Goal: Navigation & Orientation: Find specific page/section

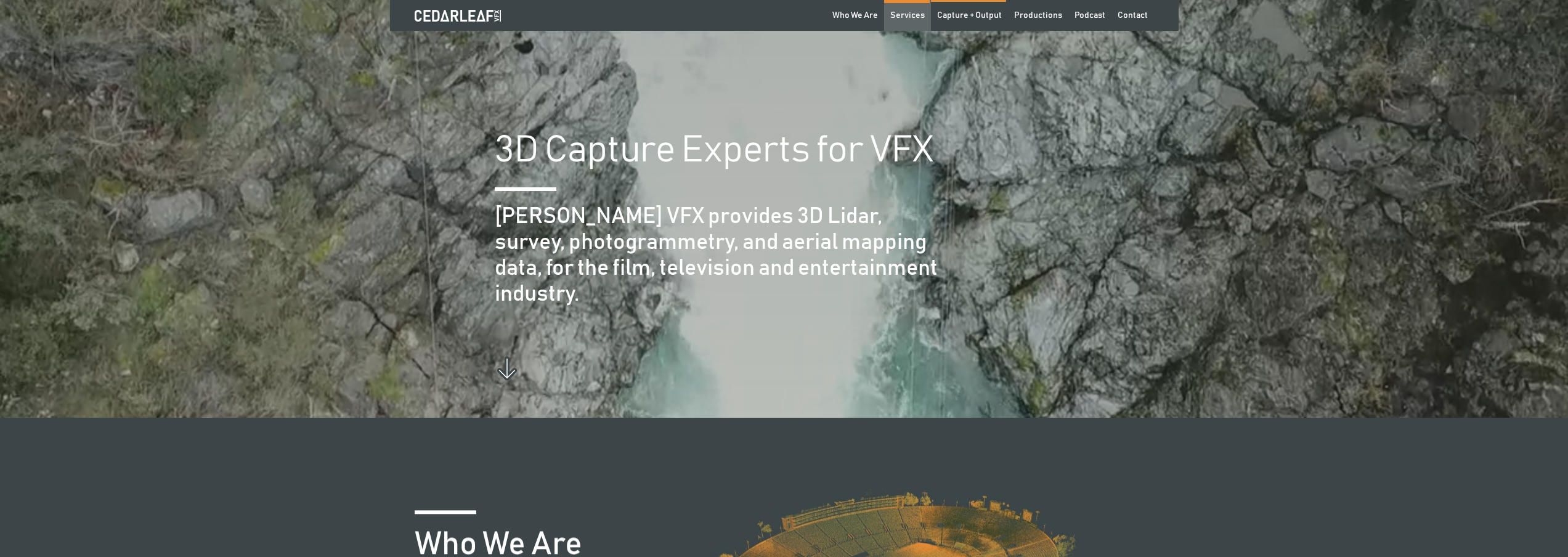
click at [924, 11] on div "Services" at bounding box center [907, 15] width 34 height 13
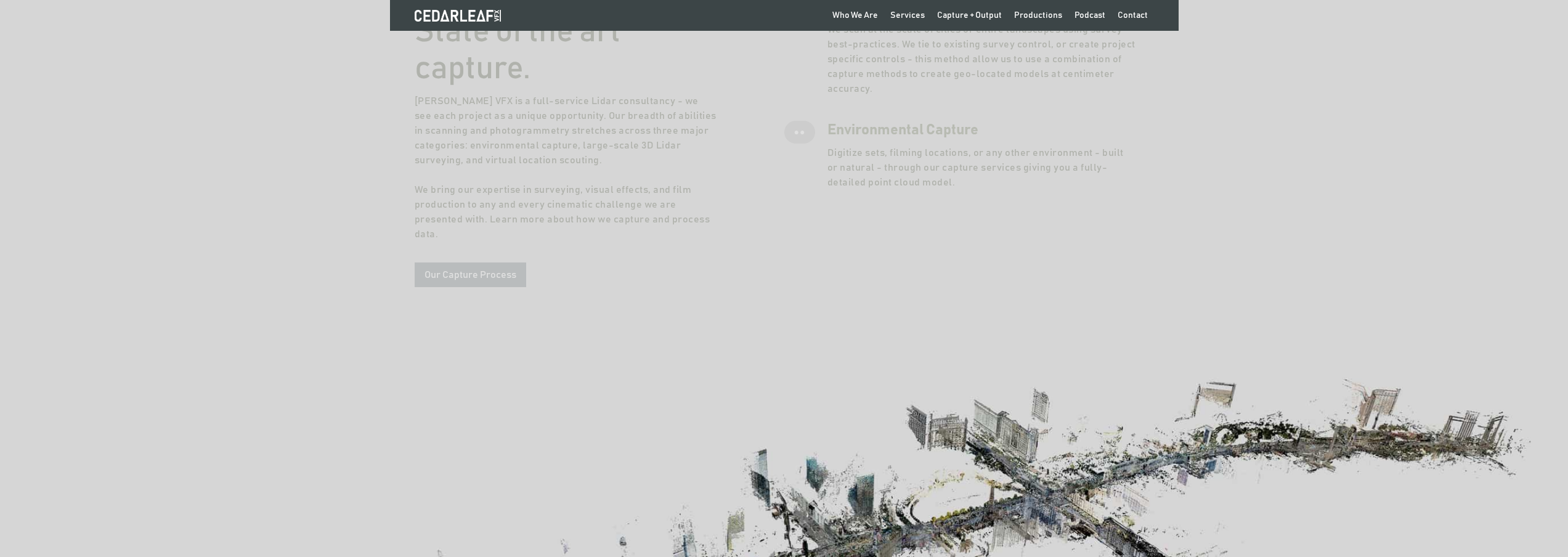
scroll to position [1800, 0]
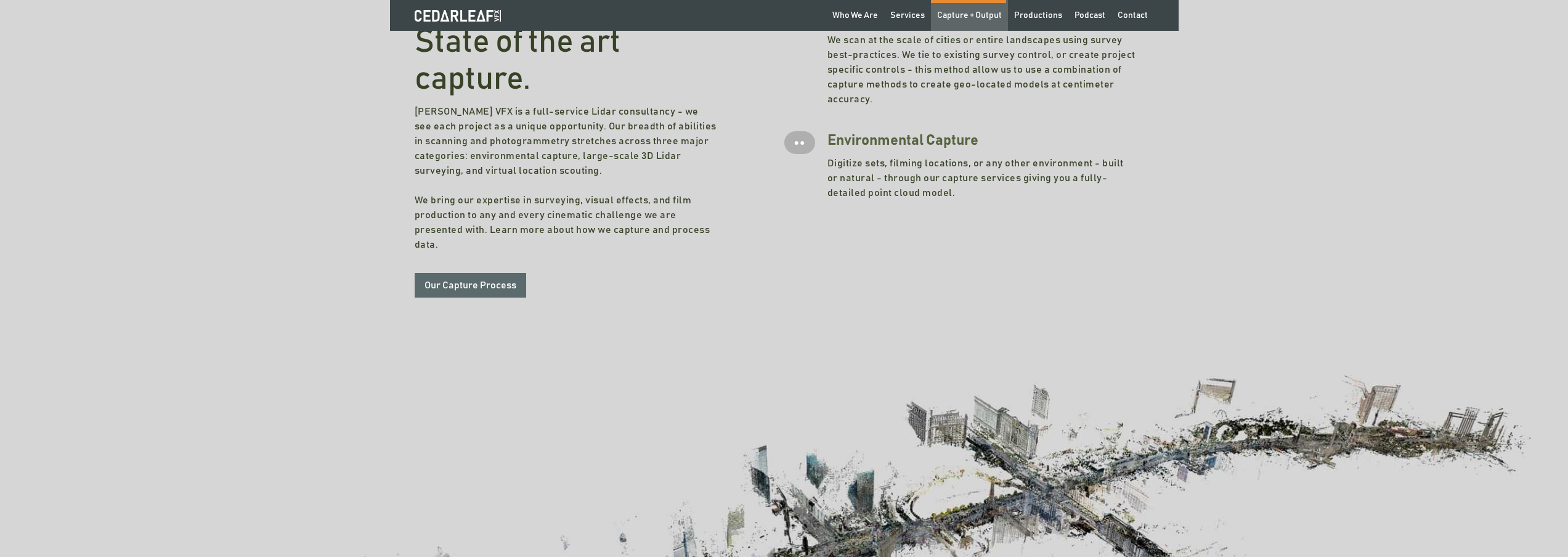
click at [984, 20] on div "Capture + Output" at bounding box center [969, 15] width 64 height 13
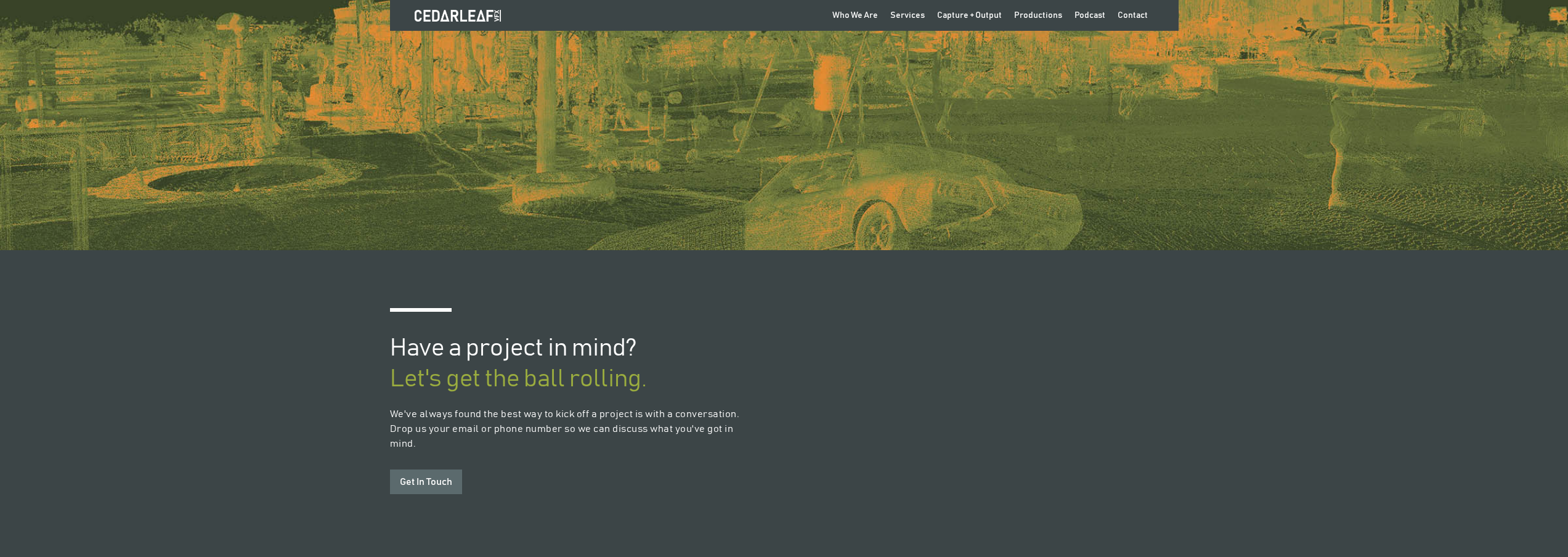
scroll to position [986, 0]
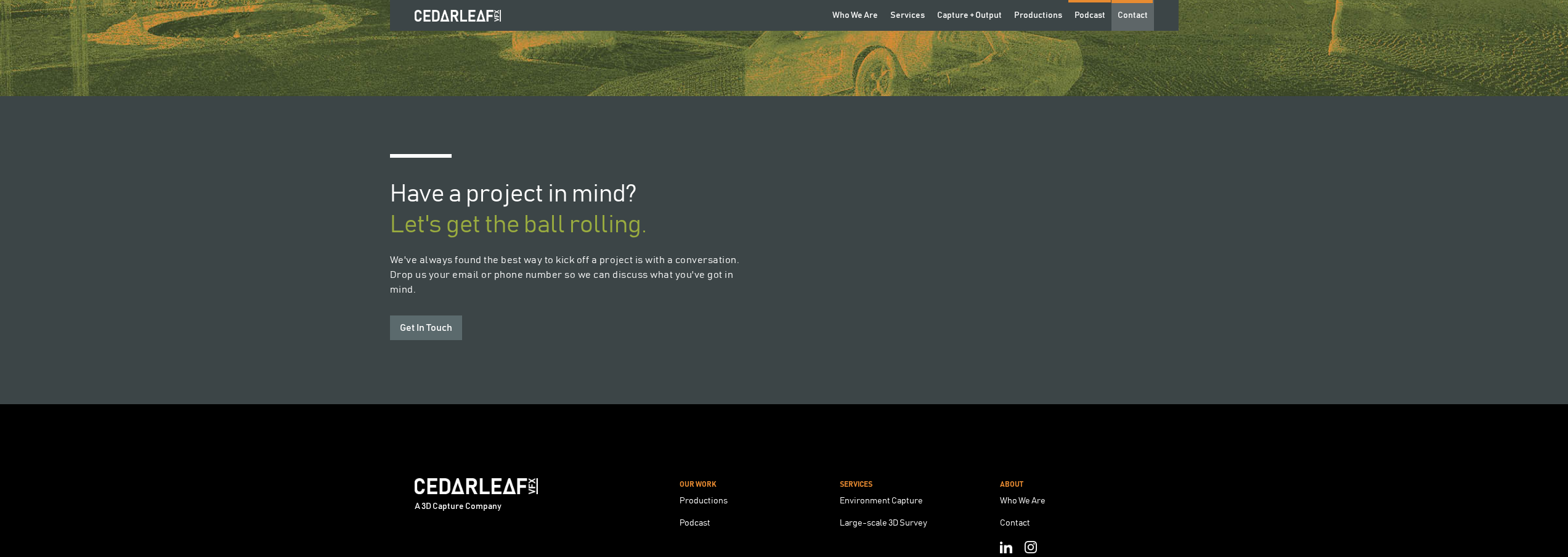
click at [1136, 18] on div "Contact" at bounding box center [1132, 15] width 30 height 13
